Goal: Task Accomplishment & Management: Manage account settings

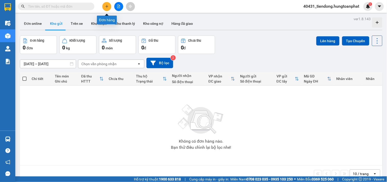
click at [109, 6] on button at bounding box center [106, 6] width 9 height 9
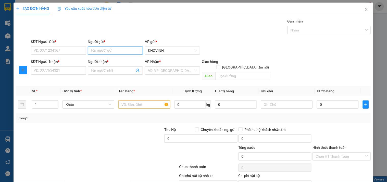
click at [107, 47] on input "Người gửi *" at bounding box center [115, 50] width 55 height 8
type input "DP Thiên NGa"
click at [58, 53] on input "SĐT Người Gửi *" at bounding box center [58, 50] width 55 height 8
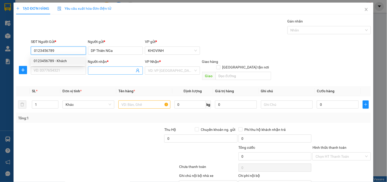
type input "0123456789"
click at [98, 69] on input "Người nhận *" at bounding box center [113, 71] width 44 height 6
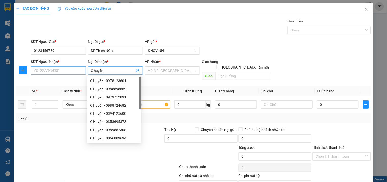
type input "C huyền"
click at [78, 70] on input "SĐT Người Nhận *" at bounding box center [58, 70] width 55 height 8
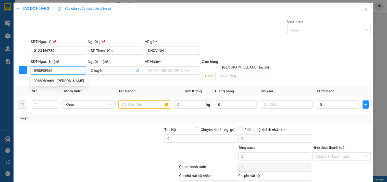
type input "0988989669"
click at [62, 79] on div "0988989669 - [PERSON_NAME]" at bounding box center [59, 81] width 50 height 6
type input "C Huyền"
type input "0988989669"
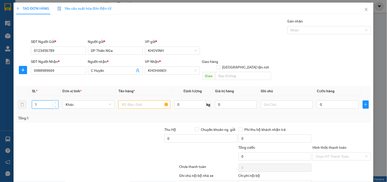
click at [24, 97] on tr "1 Khác 0 kg 0 0" at bounding box center [193, 104] width 355 height 17
type input "3"
click at [149, 102] on input "text" at bounding box center [144, 104] width 52 height 8
type input "hàng"
click at [334, 100] on input "0" at bounding box center [338, 104] width 42 height 8
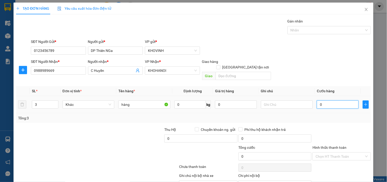
type input "9"
type input "90"
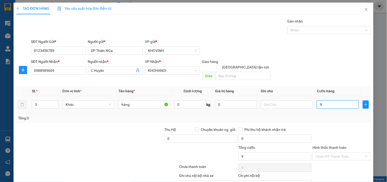
type input "90"
type input "900"
type input "9.000"
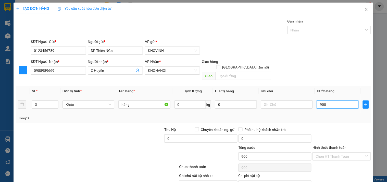
type input "9.000"
type input "90.000"
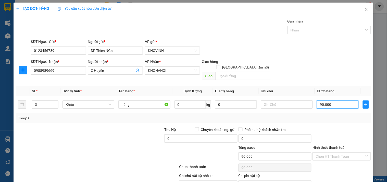
type input "90.000"
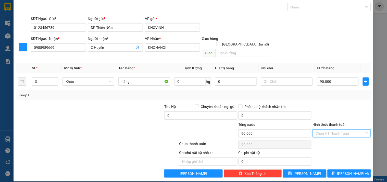
click at [345, 129] on input "Hình thức thanh toán" at bounding box center [340, 133] width 48 height 8
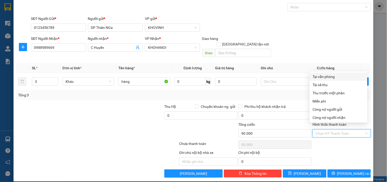
click at [324, 75] on div "Tại văn phòng" at bounding box center [339, 77] width 52 height 6
type input "0"
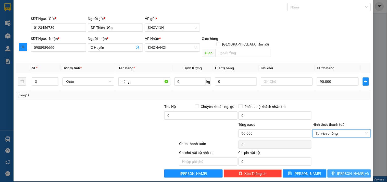
click at [337, 169] on button "[PERSON_NAME] và In" at bounding box center [349, 173] width 43 height 8
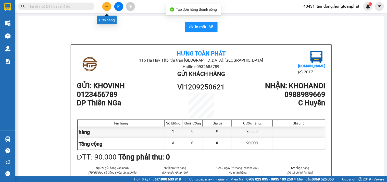
click at [104, 5] on button at bounding box center [106, 6] width 9 height 9
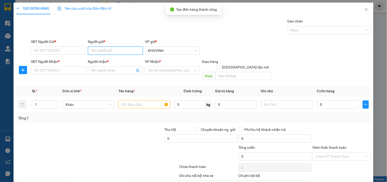
click at [105, 51] on input "Người gửi *" at bounding box center [115, 50] width 55 height 8
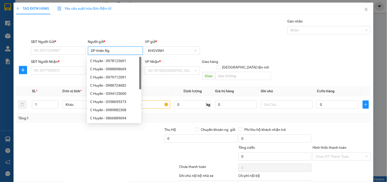
type input "DP thiên Nga"
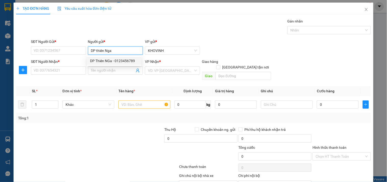
click at [103, 58] on div "DP Thiên NGa - 0123456789" at bounding box center [114, 61] width 48 height 6
type input "0123456789"
type input "DP Thiên NGa"
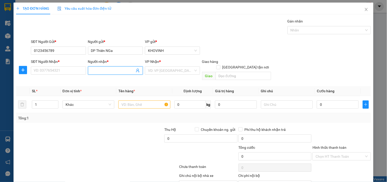
click at [98, 72] on input "Người nhận *" at bounding box center [113, 71] width 44 height 6
type input "E Ngân"
click at [68, 70] on input "SĐT Người Nhận *" at bounding box center [58, 70] width 55 height 8
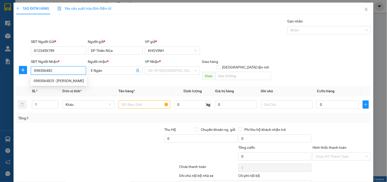
type input "0983064825"
click at [66, 79] on div "0983064825 - [PERSON_NAME]" at bounding box center [59, 81] width 50 height 6
type input "C Ngân"
type input "0983064825"
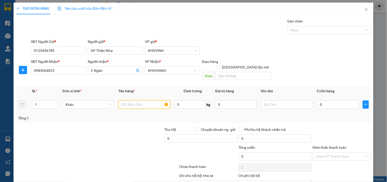
click at [128, 100] on input "text" at bounding box center [144, 104] width 52 height 8
type input "hàng"
click at [319, 100] on input "0" at bounding box center [338, 104] width 42 height 8
type input "3"
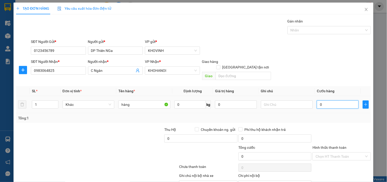
type input "3"
type input "30"
type input "300"
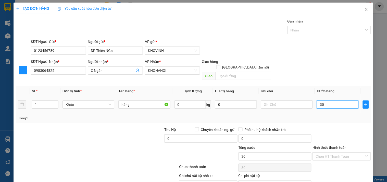
type input "300"
type input "3.000"
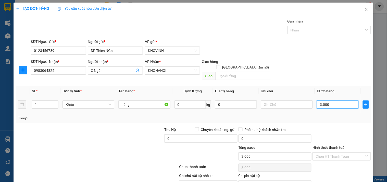
type input "30.000"
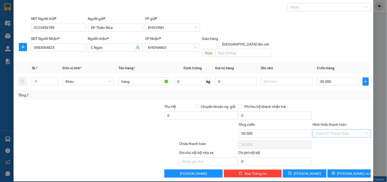
click at [348, 129] on input "Hình thức thanh toán" at bounding box center [340, 133] width 48 height 8
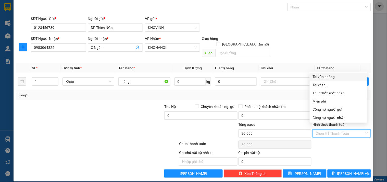
click at [327, 74] on div "Tại văn phòng" at bounding box center [339, 77] width 52 height 6
type input "0"
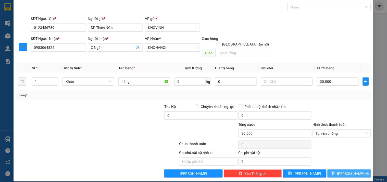
click at [344, 170] on span "[PERSON_NAME] và In" at bounding box center [355, 173] width 36 height 6
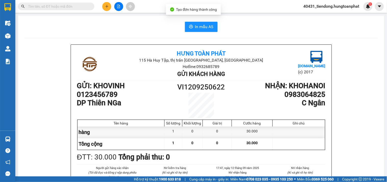
click at [109, 8] on button at bounding box center [106, 6] width 9 height 9
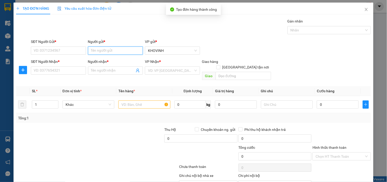
click at [108, 51] on input "Người gửi *" at bounding box center [115, 50] width 55 height 8
type input "DP Thiên Nga"
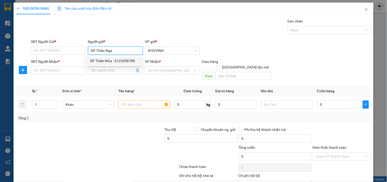
click at [105, 63] on div "DP Thiên NGa - 0123456789" at bounding box center [114, 61] width 48 height 6
type input "0123456789"
type input "DP Thiên NGa"
click at [102, 72] on input "Người nhận *" at bounding box center [113, 71] width 44 height 6
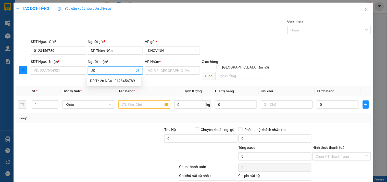
type input "J"
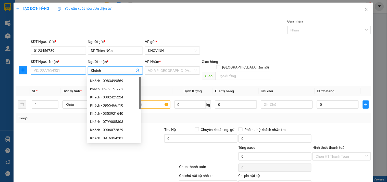
type input "Khách"
click at [61, 70] on input "SĐT Người Nhận *" at bounding box center [58, 70] width 55 height 8
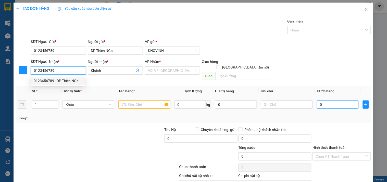
type input "0123456789"
click at [325, 100] on input "0" at bounding box center [338, 104] width 42 height 8
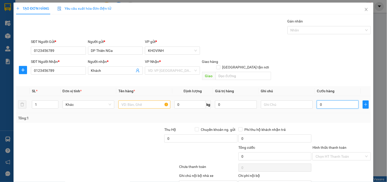
type input "3"
type input "30"
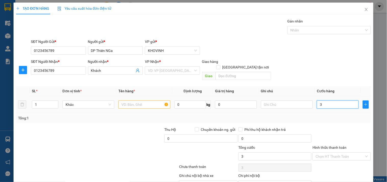
type input "30"
type input "300"
type input "3.000"
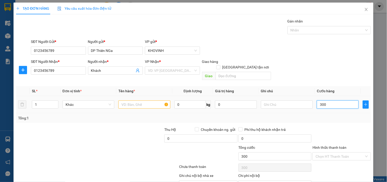
type input "3.000"
type input "30.000"
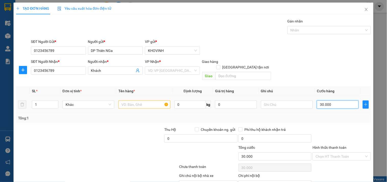
type input "300.000"
type input "30.000"
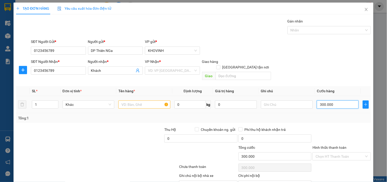
type input "30.000"
click at [177, 70] on input "search" at bounding box center [170, 71] width 45 height 8
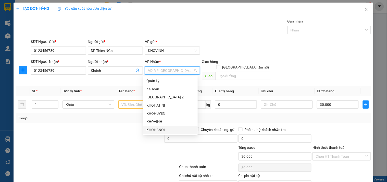
drag, startPoint x: 159, startPoint y: 130, endPoint x: 151, endPoint y: 119, distance: 14.1
click at [158, 130] on div "KHOHANOI" at bounding box center [170, 130] width 48 height 6
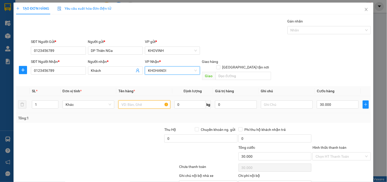
click at [134, 100] on input "text" at bounding box center [144, 104] width 52 height 8
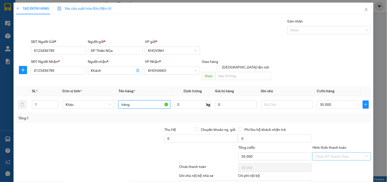
type input "hàng"
click at [327, 152] on input "Hình thức thanh toán" at bounding box center [340, 156] width 48 height 8
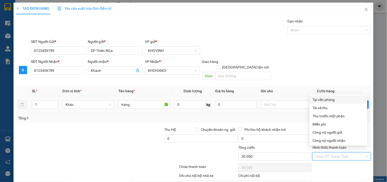
click at [321, 100] on div "Tại văn phòng" at bounding box center [339, 100] width 52 height 6
type input "0"
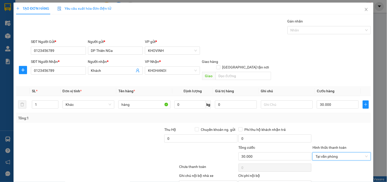
scroll to position [23, 0]
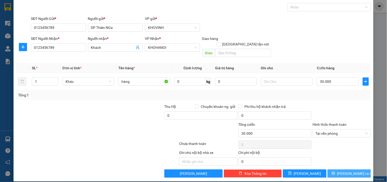
click at [345, 169] on button "[PERSON_NAME] và In" at bounding box center [349, 173] width 43 height 8
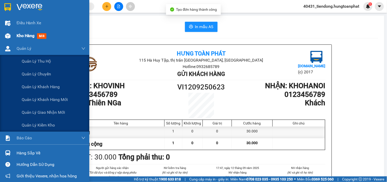
click at [8, 36] on img at bounding box center [7, 35] width 5 height 5
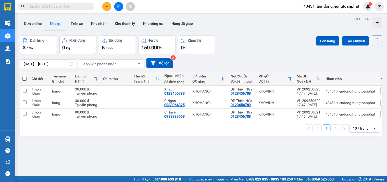
click at [22, 76] on label at bounding box center [24, 78] width 4 height 5
click at [24, 76] on input "checkbox" at bounding box center [24, 76] width 0 height 0
checkbox input "true"
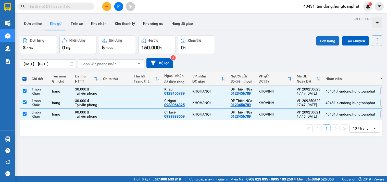
click at [321, 39] on button "Lên hàng" at bounding box center [327, 40] width 23 height 9
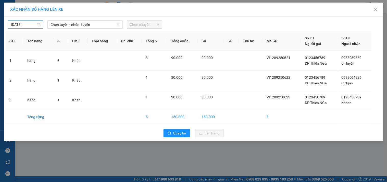
click at [23, 22] on input "[DATE]" at bounding box center [23, 25] width 25 height 6
type input "[DATE]"
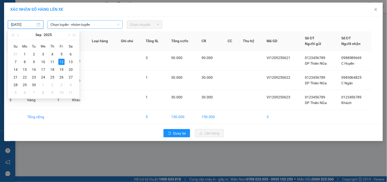
click at [96, 24] on span "Chọn tuyến - nhóm tuyến" at bounding box center [85, 25] width 69 height 8
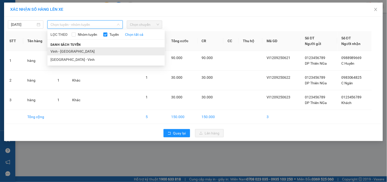
click at [87, 49] on li "Vinh - [GEOGRAPHIC_DATA]" at bounding box center [105, 51] width 117 height 8
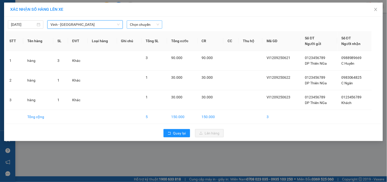
click at [133, 24] on span "Chọn chuyến" at bounding box center [144, 25] width 29 height 8
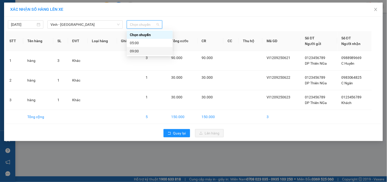
click at [144, 50] on div "09:00" at bounding box center [150, 51] width 40 height 6
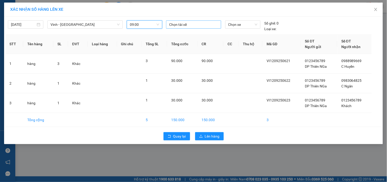
drag, startPoint x: 187, startPoint y: 23, endPoint x: 186, endPoint y: 27, distance: 3.4
click at [187, 24] on div at bounding box center [193, 24] width 52 height 6
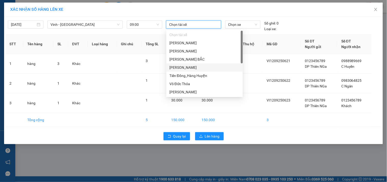
drag, startPoint x: 190, startPoint y: 66, endPoint x: 209, endPoint y: 44, distance: 28.7
click at [190, 65] on div "[PERSON_NAME]" at bounding box center [204, 68] width 70 height 6
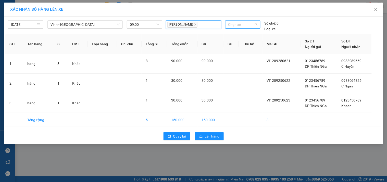
click at [235, 26] on span "Chọn xe" at bounding box center [242, 25] width 29 height 8
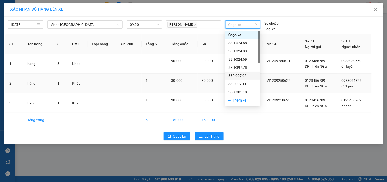
click at [243, 75] on div "38F-007.02" at bounding box center [242, 76] width 29 height 6
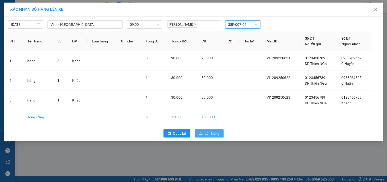
click at [209, 135] on span "Lên hàng" at bounding box center [212, 133] width 15 height 6
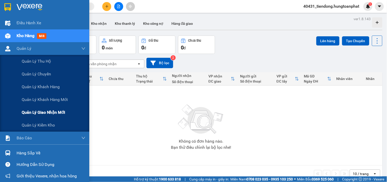
click at [42, 110] on span "Quản lý giao nhận mới" at bounding box center [43, 112] width 43 height 6
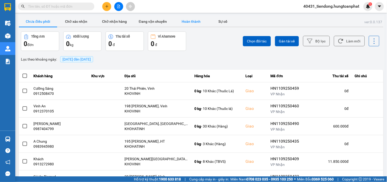
click at [190, 21] on button "Hoàn thành" at bounding box center [191, 21] width 38 height 10
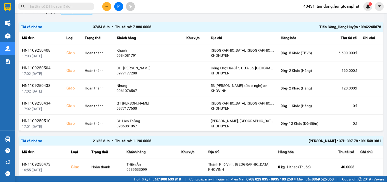
scroll to position [57, 0]
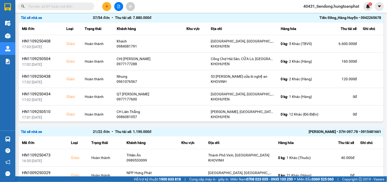
click at [338, 16] on div "Tiến Đồng_Hàng Huyện • 0942265678" at bounding box center [309, 18] width 144 height 6
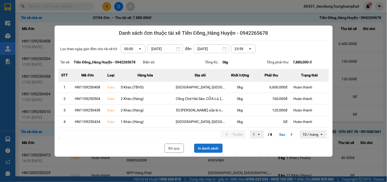
click at [213, 147] on button "In danh sách" at bounding box center [208, 147] width 29 height 9
drag, startPoint x: 177, startPoint y: 146, endPoint x: 310, endPoint y: 1, distance: 197.0
click at [177, 145] on button "Bỏ qua" at bounding box center [174, 147] width 19 height 9
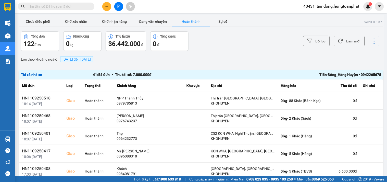
click at [350, 73] on div "Tiến Đồng_Hàng Huyện • 0942265678" at bounding box center [309, 75] width 144 height 6
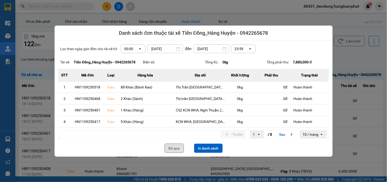
click at [173, 145] on button "Bỏ qua" at bounding box center [174, 147] width 19 height 9
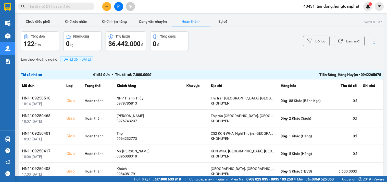
click at [320, 73] on div "Tiến Đồng_Hàng Huyện • 0942265678" at bounding box center [309, 75] width 144 height 6
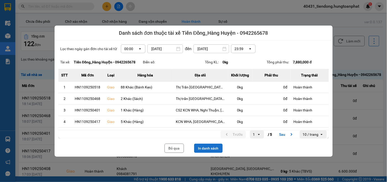
click at [203, 146] on button "In danh sách" at bounding box center [208, 147] width 29 height 9
click at [175, 149] on button "Bỏ qua" at bounding box center [174, 147] width 19 height 9
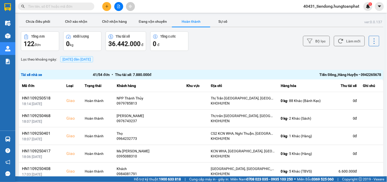
click at [91, 61] on span "[DATE] đến [DATE]" at bounding box center [77, 59] width 28 height 4
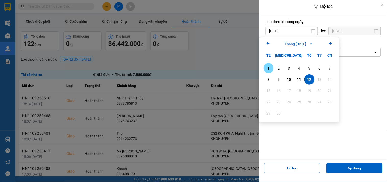
click at [269, 70] on div "1" at bounding box center [268, 68] width 7 height 6
type input "01/09/2025"
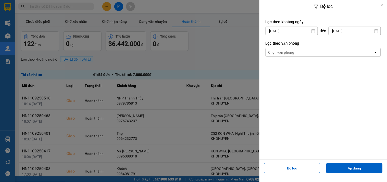
click at [332, 32] on input "[DATE]" at bounding box center [355, 31] width 52 height 8
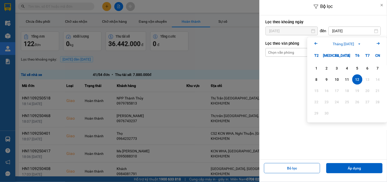
click at [293, 107] on div "Lọc theo khoảng ngày 01/09/2025 Press the down arrow key to interact with the c…" at bounding box center [323, 87] width 128 height 144
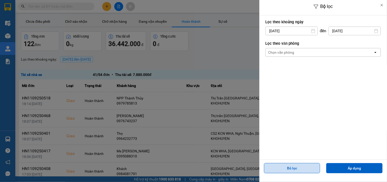
click at [298, 165] on button "Bỏ lọc" at bounding box center [292, 168] width 56 height 10
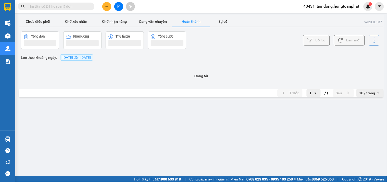
click at [91, 58] on span "[DATE] đến [DATE]" at bounding box center [77, 57] width 28 height 4
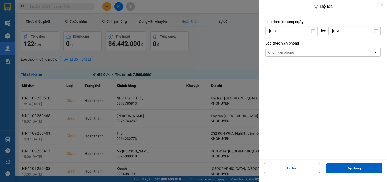
click at [296, 32] on input "[DATE]" at bounding box center [292, 31] width 52 height 8
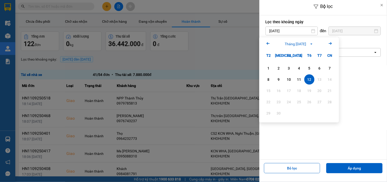
click at [266, 43] on icon "Arrow Left" at bounding box center [268, 43] width 6 height 6
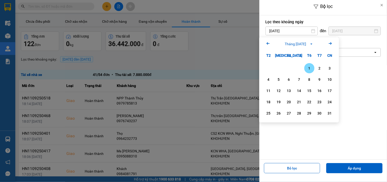
click at [310, 64] on div "1" at bounding box center [309, 68] width 10 height 10
type input "01/08/2025"
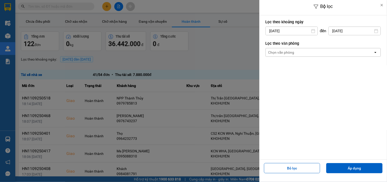
click at [343, 32] on input "[DATE]" at bounding box center [355, 31] width 52 height 8
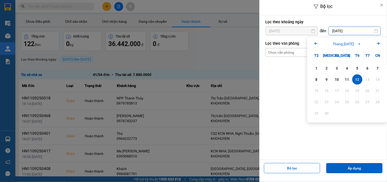
click at [315, 45] on icon "Arrow Left" at bounding box center [316, 43] width 6 height 6
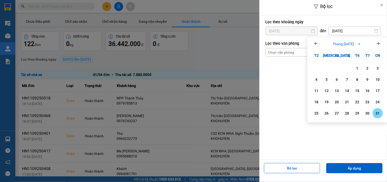
click at [378, 111] on div "31" at bounding box center [377, 113] width 7 height 6
type input "31/08/2025"
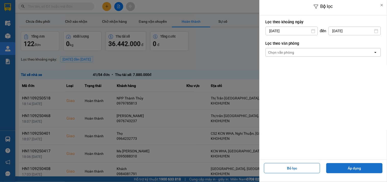
click at [364, 167] on button "Áp dụng" at bounding box center [354, 168] width 56 height 10
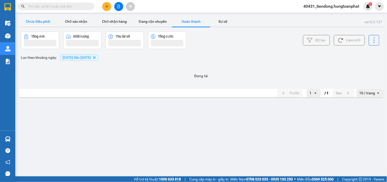
click at [31, 22] on button "Chưa điều phối" at bounding box center [38, 21] width 38 height 10
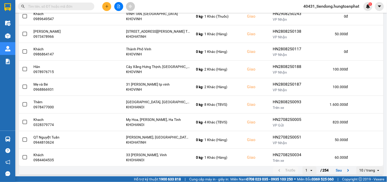
scroll to position [94, 0]
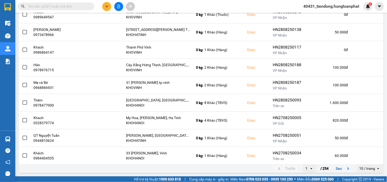
click at [367, 170] on div "10 / trang" at bounding box center [367, 168] width 16 height 5
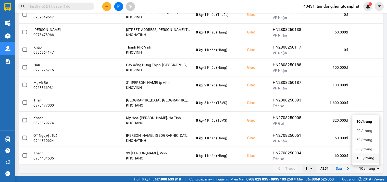
click at [365, 158] on div "100 / trang" at bounding box center [366, 157] width 19 height 5
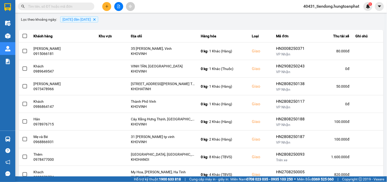
scroll to position [0, 0]
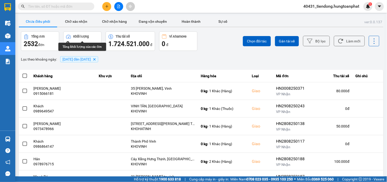
click at [77, 56] on span "01/08/2025 đến 31/08/2025 Delete" at bounding box center [79, 59] width 38 height 6
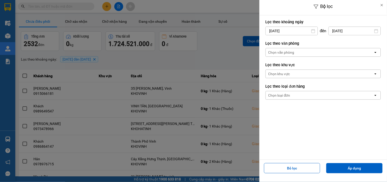
click at [205, 28] on div at bounding box center [193, 91] width 387 height 182
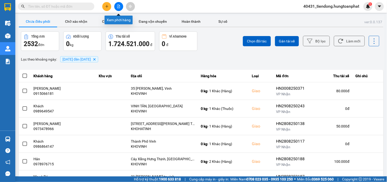
click at [117, 5] on button at bounding box center [118, 6] width 9 height 9
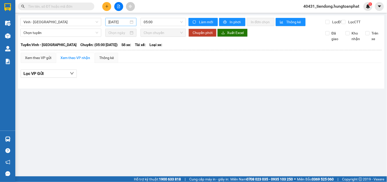
click at [116, 20] on input "[DATE]" at bounding box center [118, 22] width 21 height 6
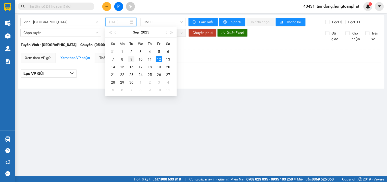
click at [130, 58] on div "9" at bounding box center [131, 59] width 6 height 6
type input "09/09/2025"
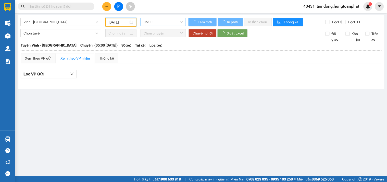
click at [152, 23] on span "05:00" at bounding box center [163, 22] width 39 height 8
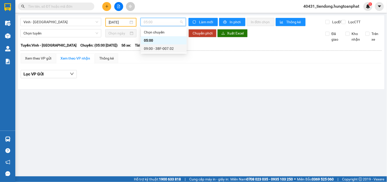
click at [157, 48] on div "09:00 - 38F-007.02" at bounding box center [164, 49] width 40 height 6
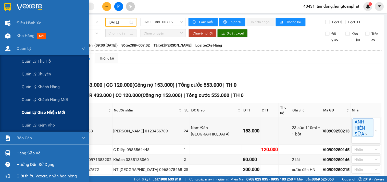
click at [33, 110] on span "Quản lý giao nhận mới" at bounding box center [43, 112] width 43 height 6
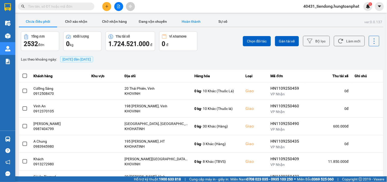
click at [193, 20] on button "Hoàn thành" at bounding box center [191, 21] width 38 height 10
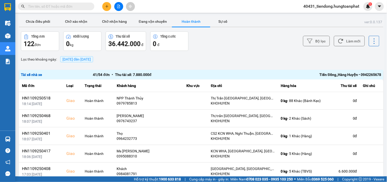
click at [328, 72] on div "Tiến Đồng_Hàng Huyện • 0942265678" at bounding box center [309, 75] width 144 height 6
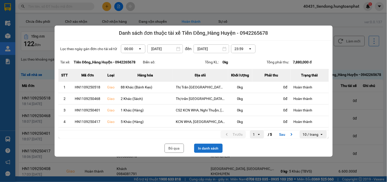
click at [217, 145] on button "In danh sách" at bounding box center [208, 147] width 29 height 9
click at [180, 149] on button "Bỏ qua" at bounding box center [174, 147] width 19 height 9
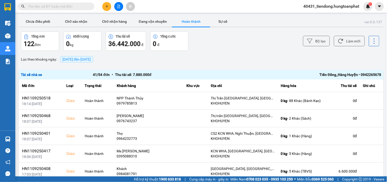
click at [350, 6] on span "40431_tiendong.hungtoanphat" at bounding box center [331, 6] width 64 height 6
click at [320, 15] on span "Đăng xuất" at bounding box center [333, 16] width 54 height 6
